Goal: Obtain resource: Obtain resource

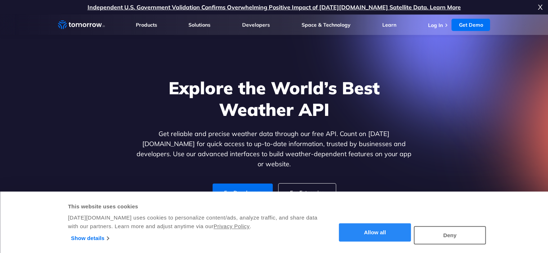
click at [371, 231] on button "Allow all" at bounding box center [375, 233] width 72 height 18
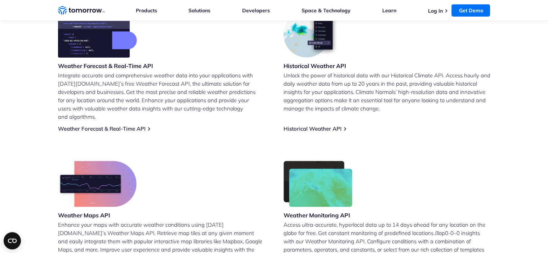
scroll to position [288, 0]
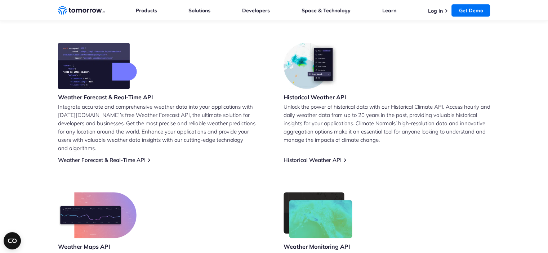
click at [89, 76] on img at bounding box center [97, 66] width 79 height 46
click at [79, 95] on h3 "Weather Forecast & Real-Time API" at bounding box center [105, 97] width 95 height 8
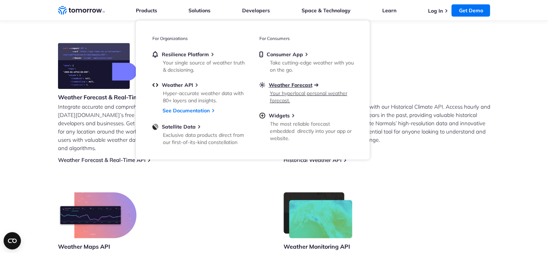
click at [297, 85] on span "Weather Forecast" at bounding box center [291, 85] width 44 height 6
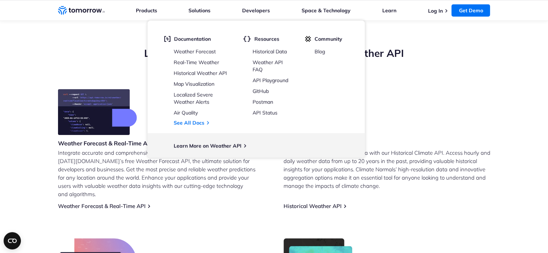
scroll to position [288, 0]
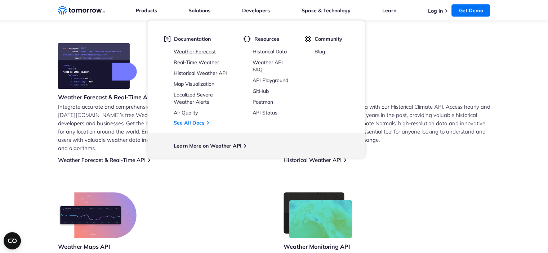
click at [205, 52] on link "Weather Forecast" at bounding box center [195, 51] width 42 height 6
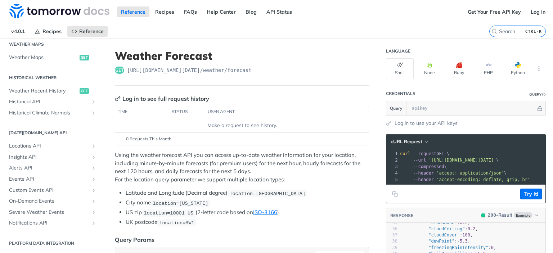
click at [247, 67] on div "get https://api.tomorrow.io/v4 /weather/forecast" at bounding box center [242, 70] width 254 height 7
drag, startPoint x: 128, startPoint y: 69, endPoint x: 264, endPoint y: 70, distance: 136.1
click at [264, 70] on div "get https://api.tomorrow.io/v4 /weather/forecast" at bounding box center [242, 70] width 254 height 7
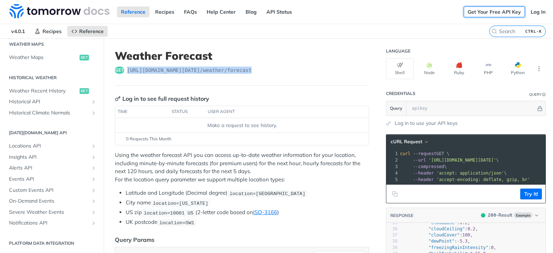
click at [495, 12] on link "Get Your Free API Key" at bounding box center [494, 11] width 61 height 11
